Goal: Consume media (video, audio): Consume media (video, audio)

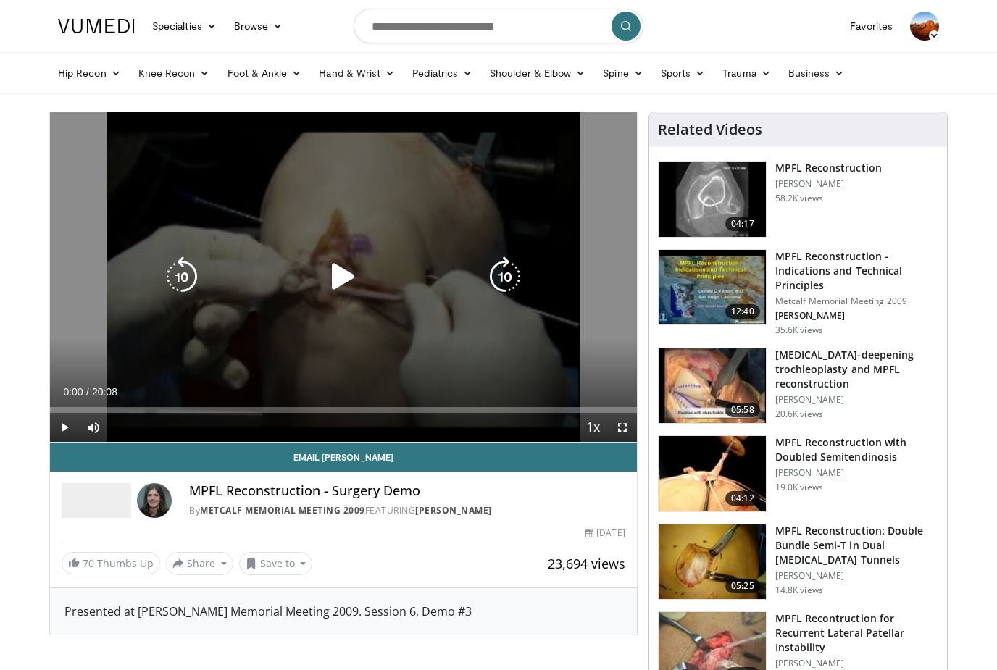
click at [68, 428] on span "Video Player" at bounding box center [64, 427] width 29 height 29
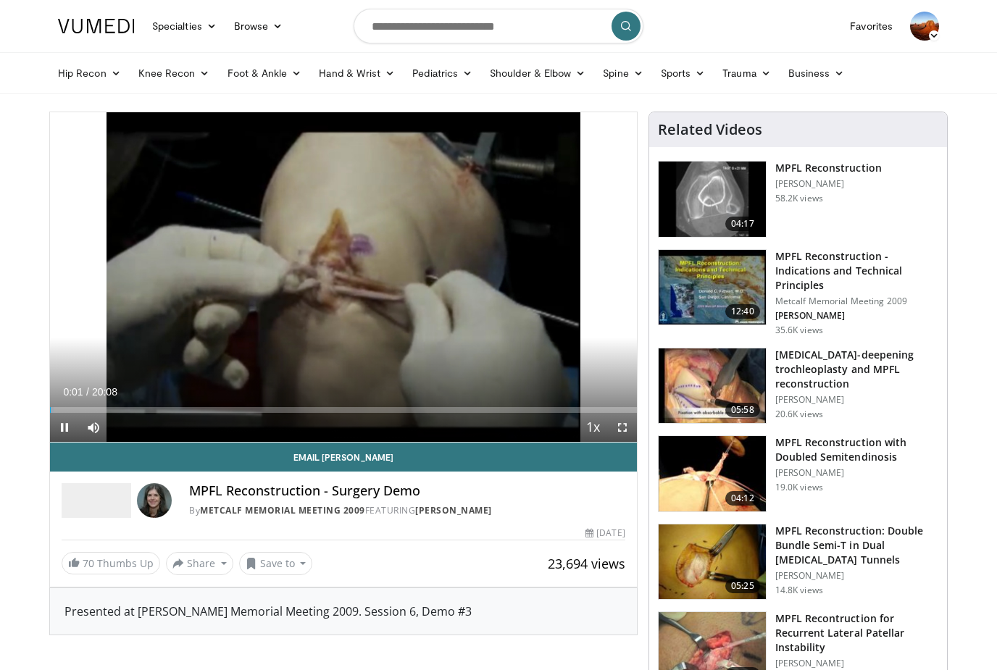
click at [73, 411] on div "Loaded : 0.57%" at bounding box center [343, 410] width 587 height 6
click at [96, 412] on div "Loaded : 5.62%" at bounding box center [343, 410] width 587 height 6
click at [68, 411] on div "Progress Bar" at bounding box center [74, 410] width 49 height 6
click at [70, 409] on div "Progress Bar" at bounding box center [74, 410] width 49 height 6
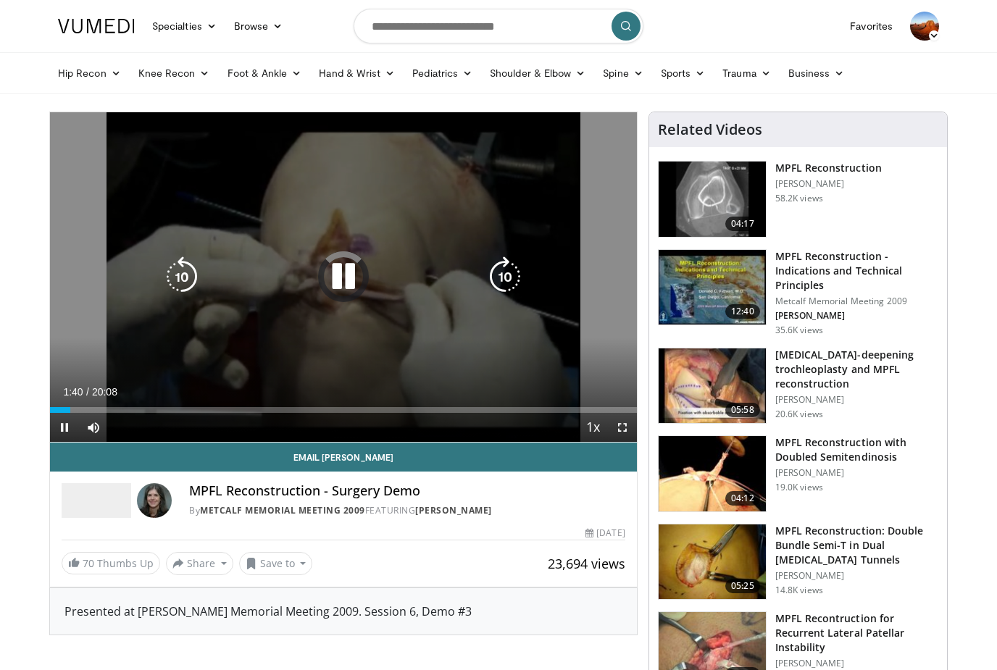
click at [621, 430] on span "Video Player" at bounding box center [622, 427] width 29 height 29
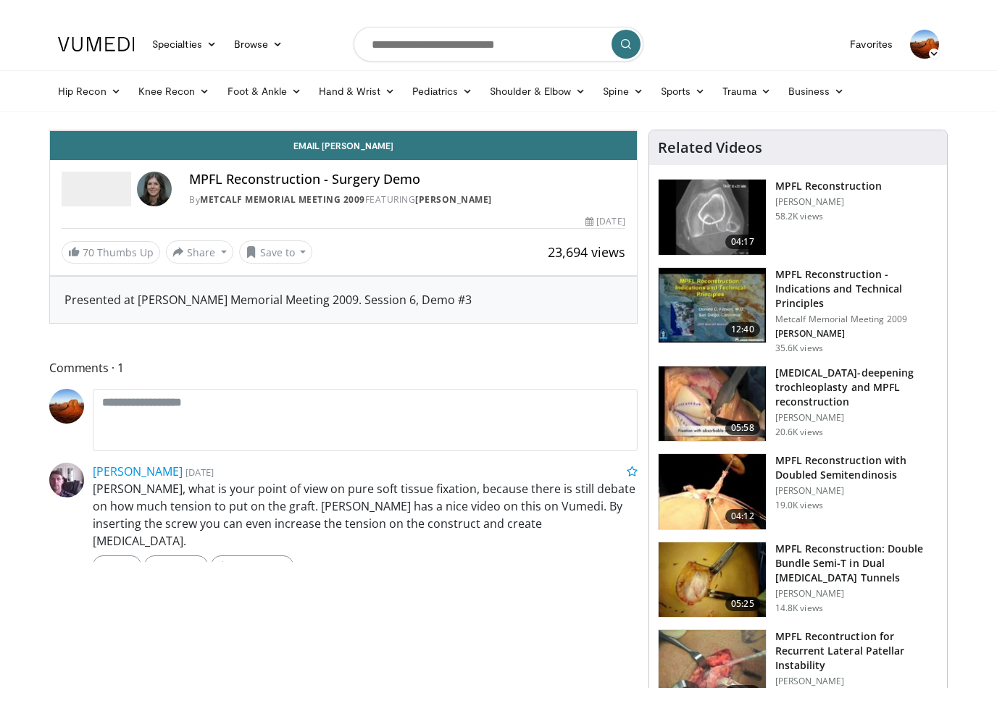
scroll to position [17, 0]
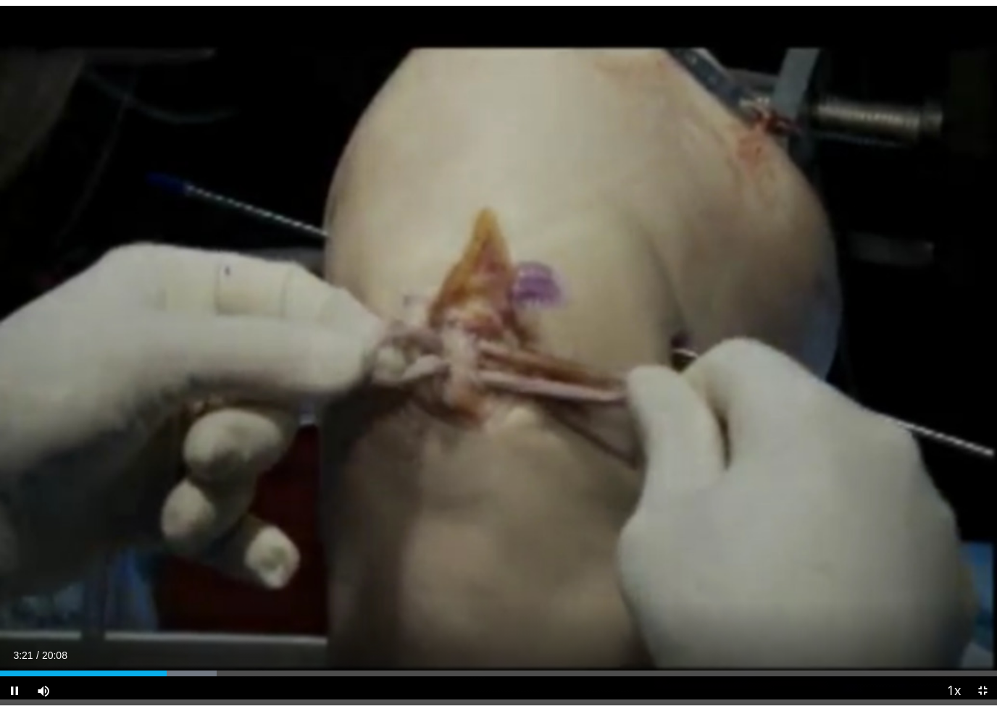
click at [193, 669] on div "Progress Bar" at bounding box center [169, 674] width 95 height 6
click at [541, 669] on div "Loaded : 23.09%" at bounding box center [498, 674] width 997 height 6
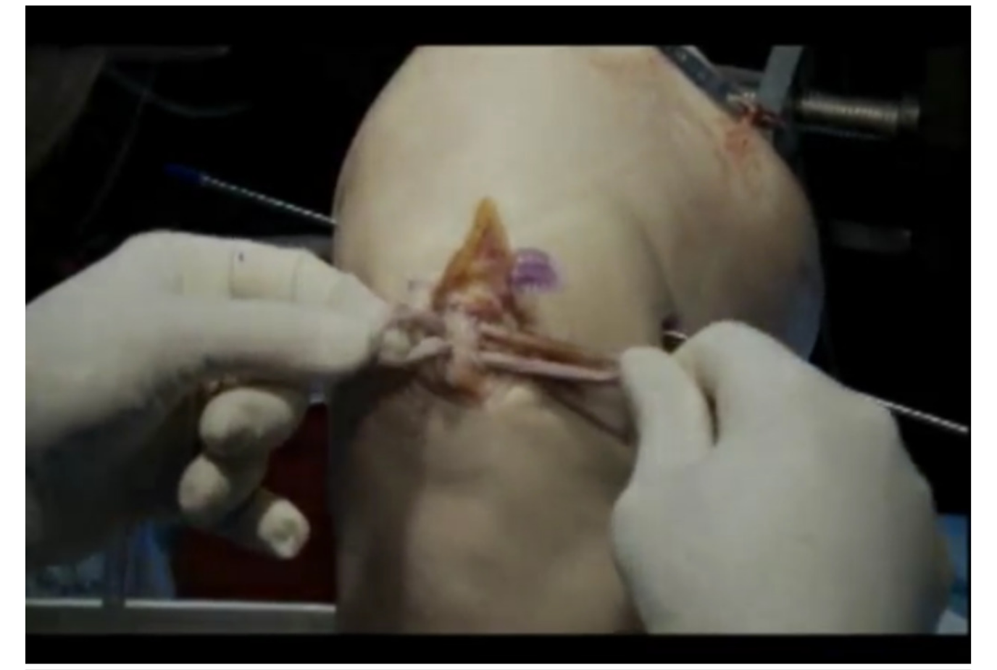
scroll to position [0, 0]
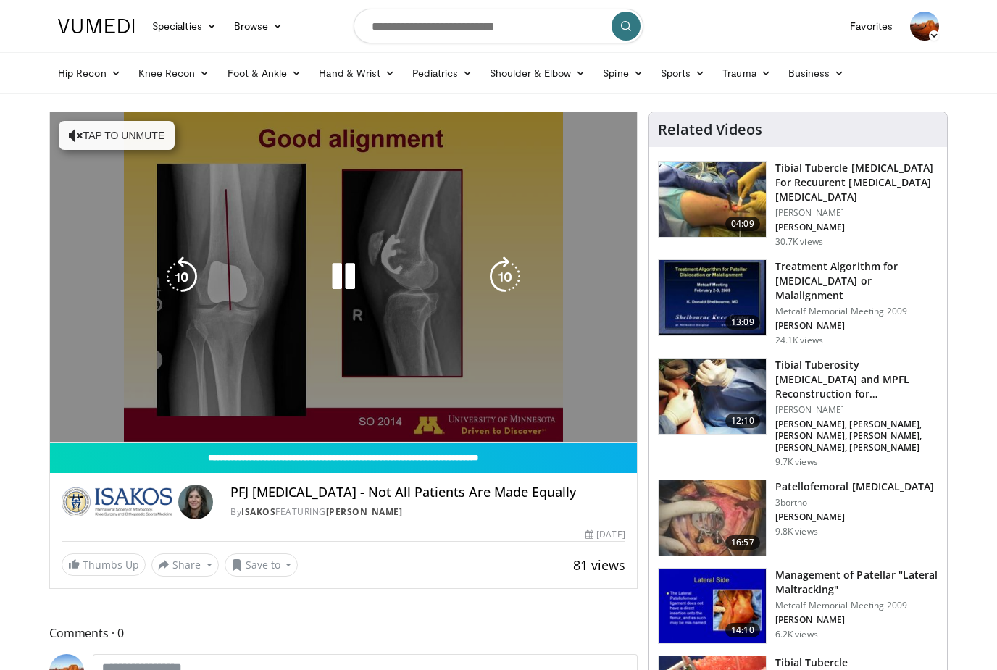
click at [92, 424] on video-js "**********" at bounding box center [343, 277] width 587 height 330
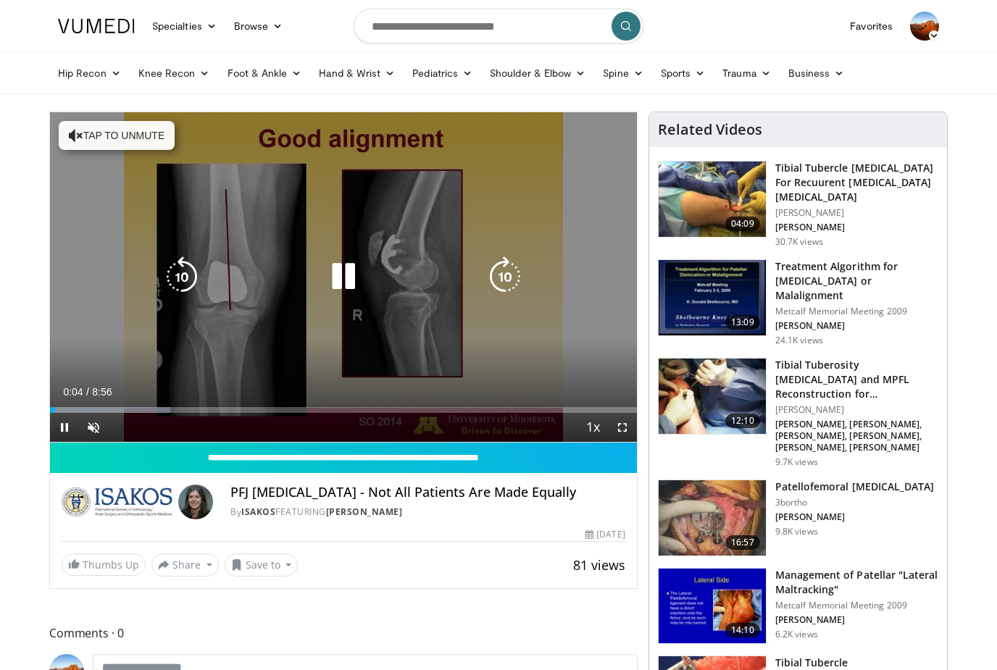
click at [92, 424] on span "Video Player" at bounding box center [93, 427] width 29 height 29
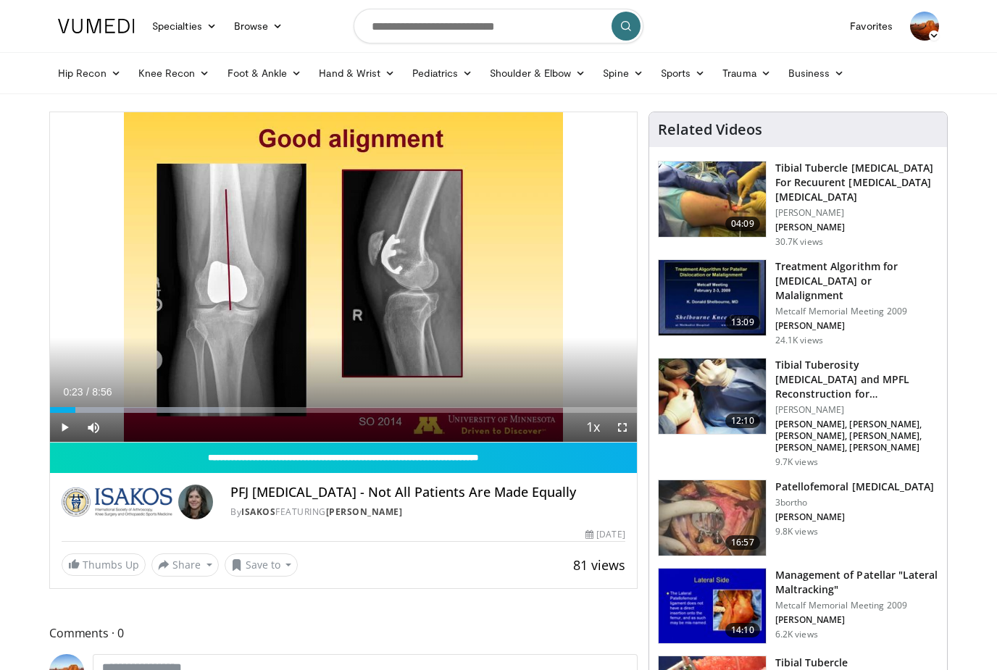
click at [75, 409] on div "Progress Bar" at bounding box center [137, 410] width 175 height 6
click at [99, 409] on div "Progress Bar" at bounding box center [165, 410] width 231 height 6
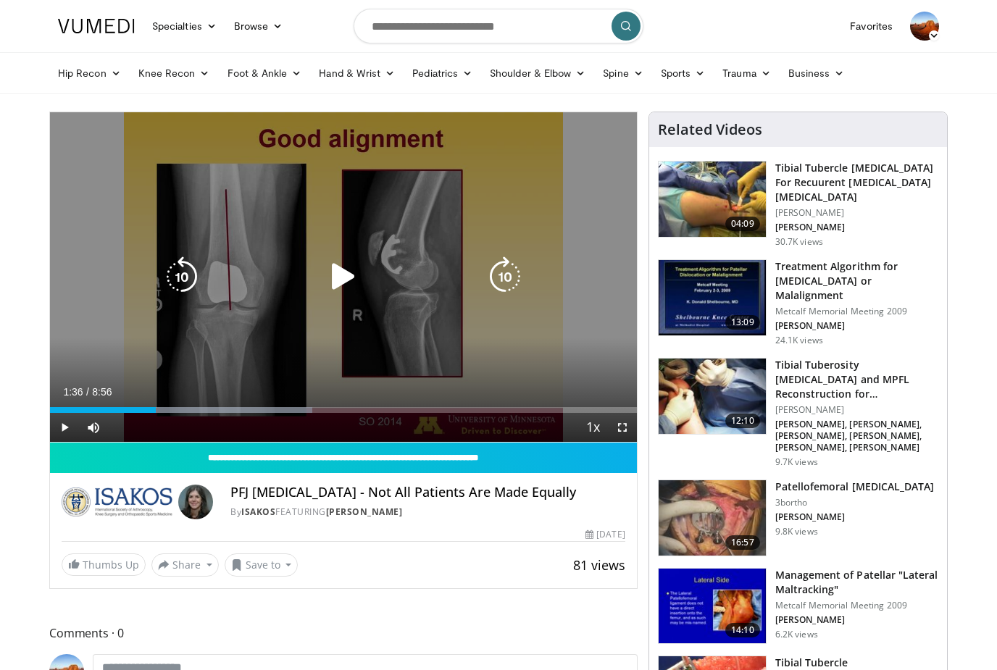
click at [156, 401] on div "Loaded : 44.74%" at bounding box center [343, 406] width 587 height 14
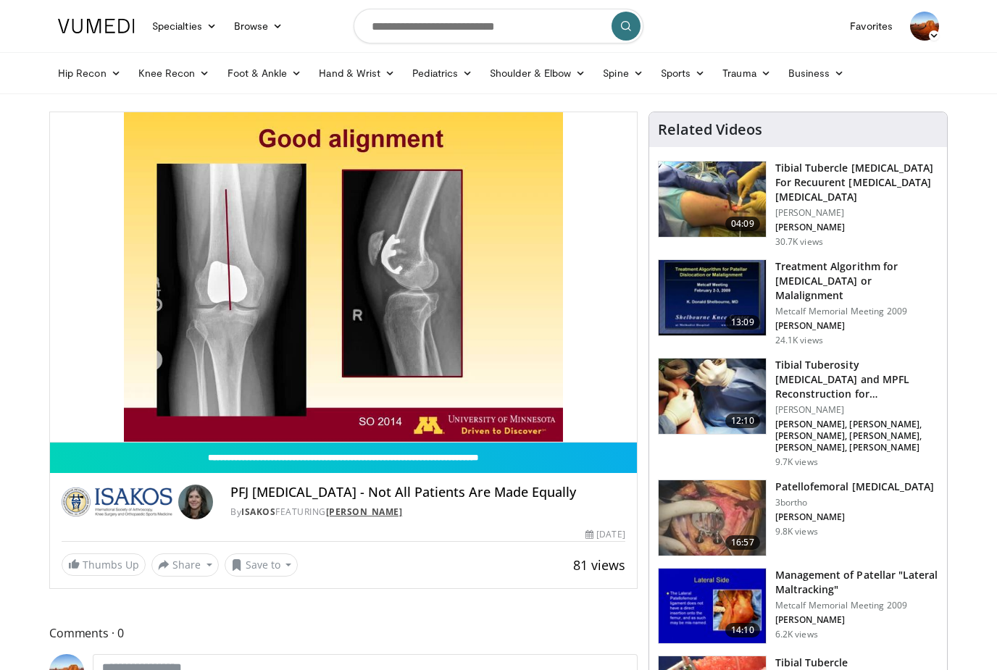
click at [395, 516] on link "[PERSON_NAME]" at bounding box center [364, 512] width 77 height 12
